Goal: Task Accomplishment & Management: Manage account settings

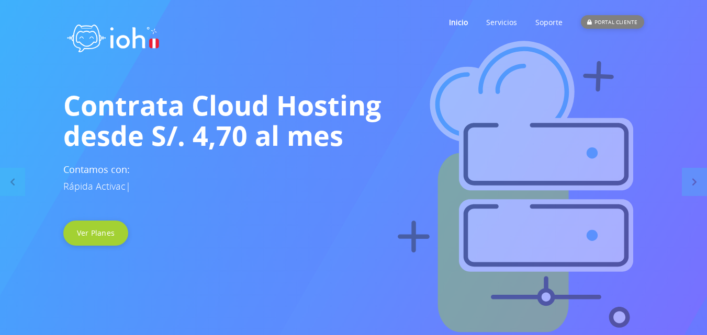
click at [601, 22] on div "PORTAL CLIENTE" at bounding box center [612, 22] width 63 height 14
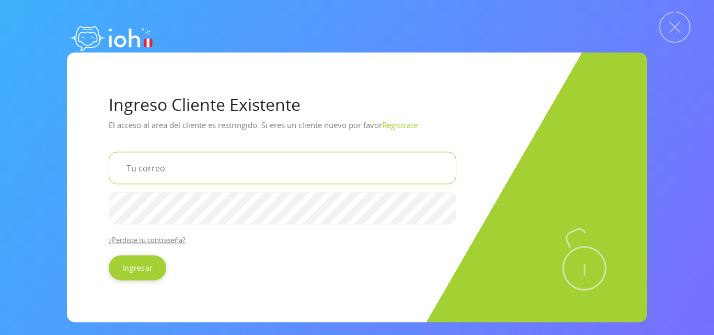
click at [194, 163] on input "email" at bounding box center [283, 168] width 348 height 32
type input "potentialperu@gmail.com"
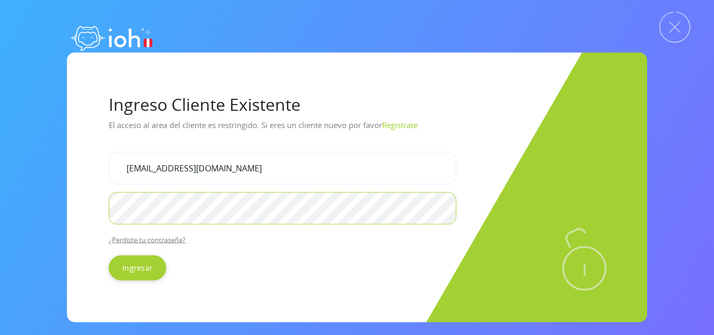
click at [109, 255] on input "Ingresar" at bounding box center [138, 267] width 58 height 25
